Goal: Task Accomplishment & Management: Use online tool/utility

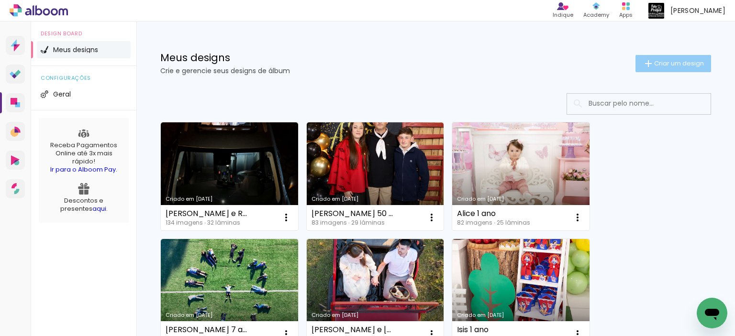
click at [643, 65] on iron-icon at bounding box center [647, 63] width 11 height 11
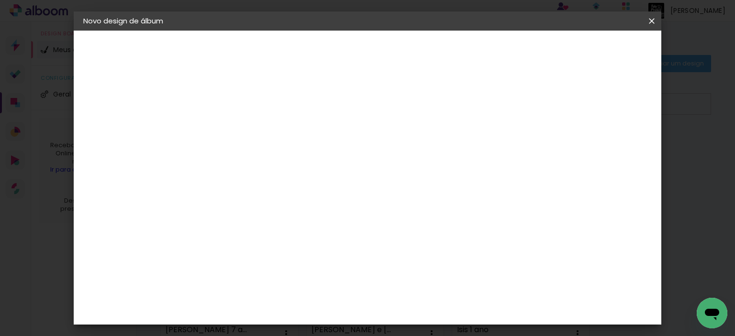
click at [240, 128] on input at bounding box center [240, 128] width 0 height 15
type input "Ravy 1 ano"
type paper-input "Ravy 1 ano"
click at [338, 55] on paper-button "Avançar" at bounding box center [314, 51] width 47 height 16
click at [0, 0] on slot "Tamanho Livre" at bounding box center [0, 0] width 0 height 0
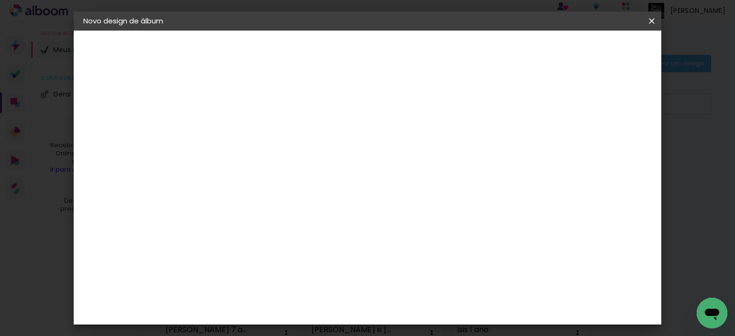
scroll to position [143, 0]
click at [418, 57] on paper-button "Avançar" at bounding box center [395, 51] width 47 height 16
type input "4"
type paper-input "4"
click at [607, 146] on input "4" at bounding box center [602, 144] width 17 height 14
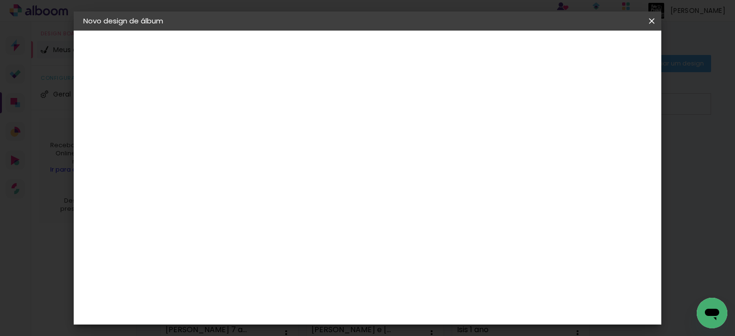
type input "3"
type paper-input "3"
click at [606, 146] on input "3" at bounding box center [603, 144] width 17 height 14
type input "2"
type paper-input "2"
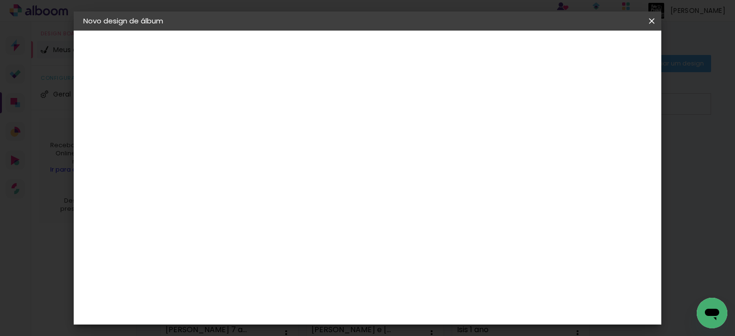
click at [606, 146] on input "2" at bounding box center [603, 144] width 17 height 14
type input "1"
type paper-input "1"
click at [606, 146] on input "1" at bounding box center [605, 144] width 17 height 14
click at [606, 146] on input "1" at bounding box center [607, 144] width 17 height 14
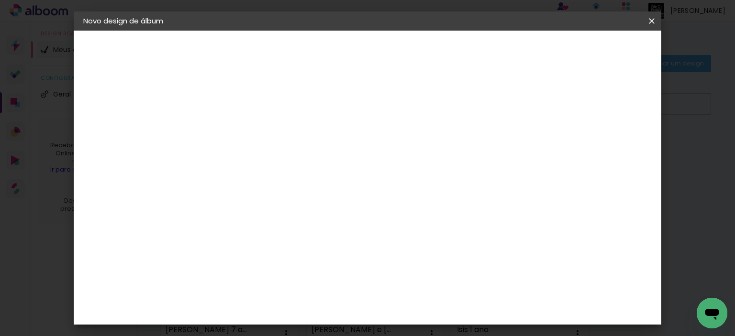
click at [606, 146] on input "1" at bounding box center [607, 144] width 17 height 14
type input "0"
click at [611, 148] on input "0" at bounding box center [607, 144] width 17 height 14
drag, startPoint x: 331, startPoint y: 148, endPoint x: 346, endPoint y: 147, distance: 14.9
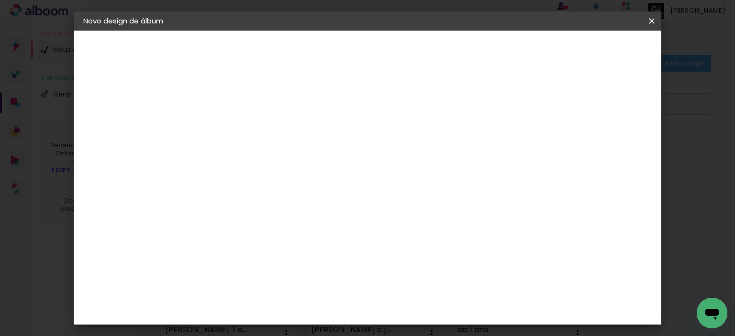
click at [346, 147] on div "30 cm" at bounding box center [340, 150] width 170 height 24
drag, startPoint x: 210, startPoint y: 173, endPoint x: 225, endPoint y: 174, distance: 15.3
click at [225, 174] on div "30" at bounding box center [215, 173] width 36 height 14
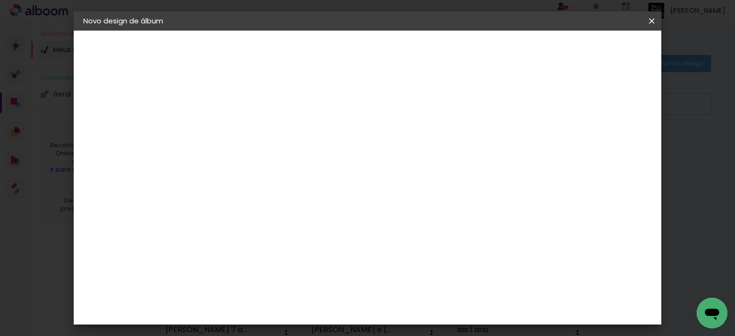
type input "25"
type paper-input "25"
drag, startPoint x: 423, startPoint y: 308, endPoint x: 448, endPoint y: 310, distance: 24.6
click at [447, 310] on paper-input-container "60 cm" at bounding box center [426, 309] width 43 height 24
drag, startPoint x: 438, startPoint y: 308, endPoint x: 474, endPoint y: 307, distance: 36.8
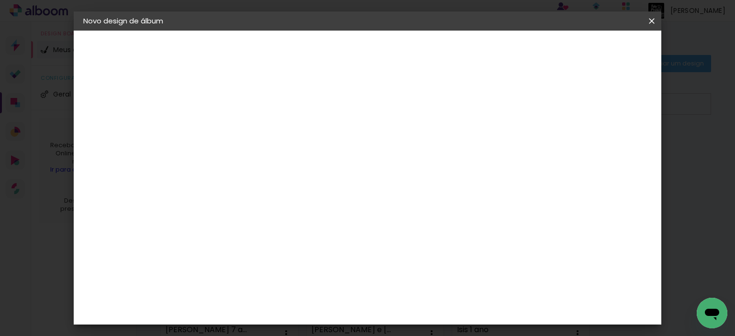
click at [474, 307] on div "cm" at bounding box center [425, 309] width 341 height 33
type input "50"
type paper-input "50"
click at [592, 47] on span "Iniciar design" at bounding box center [570, 50] width 44 height 7
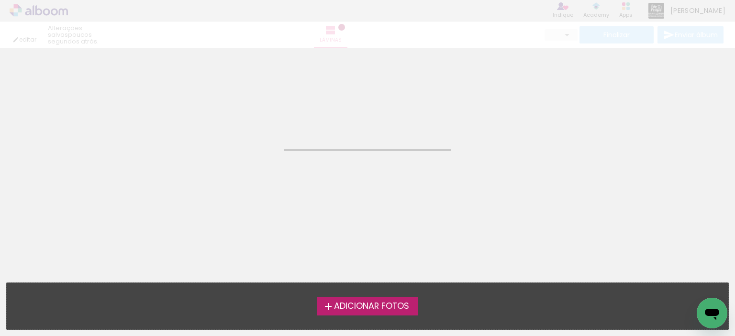
click at [397, 312] on label "Adicionar Fotos" at bounding box center [368, 306] width 102 height 18
click at [0, 0] on input "file" at bounding box center [0, 0] width 0 height 0
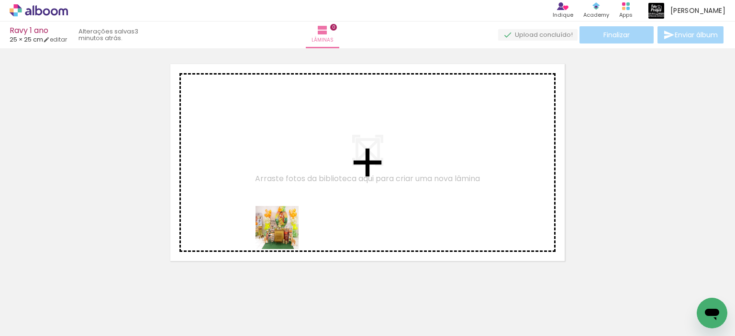
drag, startPoint x: 260, startPoint y: 246, endPoint x: 297, endPoint y: 227, distance: 41.3
click at [297, 227] on quentale-workspace at bounding box center [367, 168] width 735 height 336
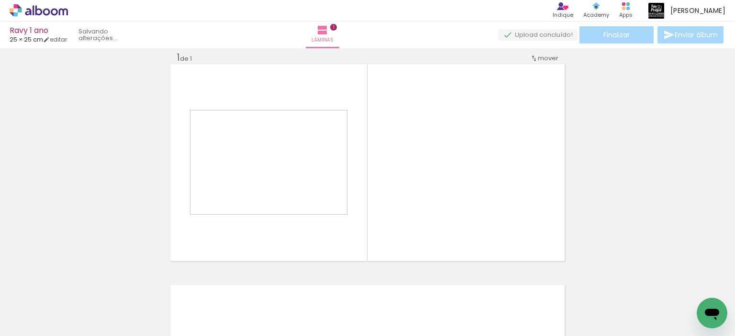
scroll to position [12, 0]
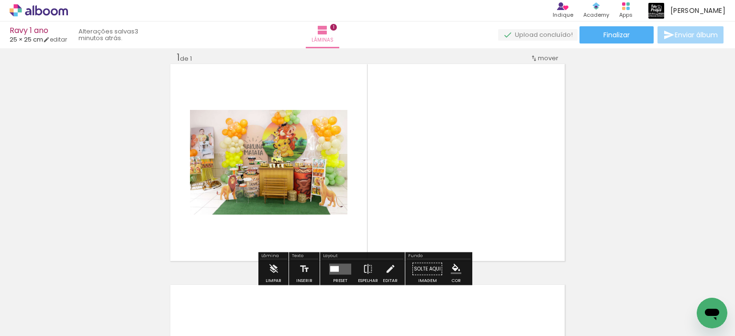
click at [45, 308] on input "Todas as fotos" at bounding box center [27, 307] width 36 height 8
click at [47, 304] on paper-item "Não utilizadas" at bounding box center [30, 304] width 49 height 8
type input "Não utilizadas"
